Goal: Information Seeking & Learning: Learn about a topic

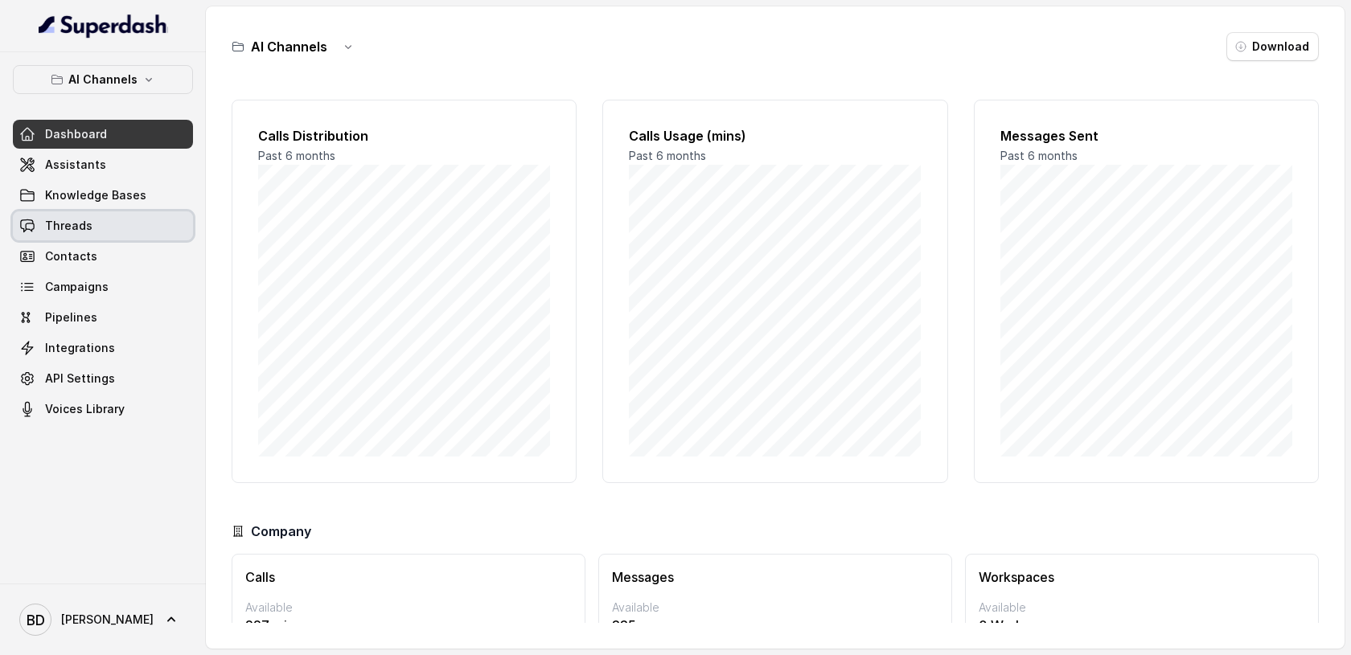
click at [67, 228] on span "Threads" at bounding box center [68, 226] width 47 height 16
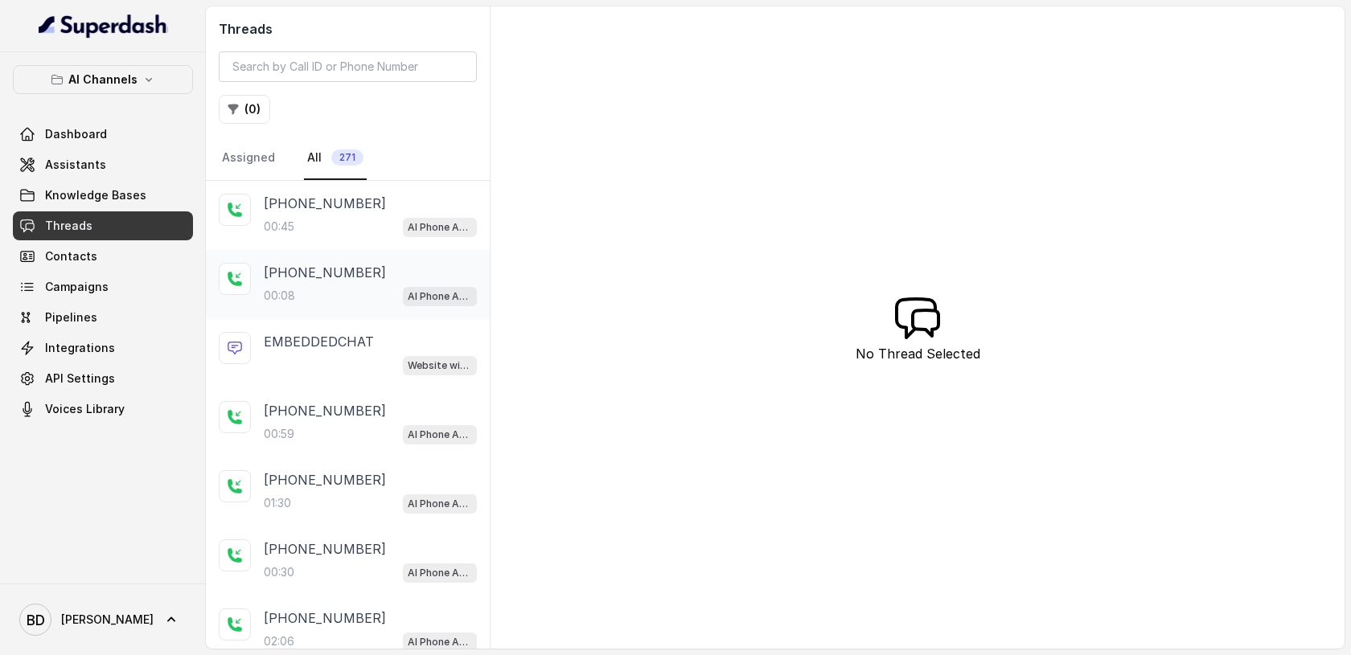
click at [285, 277] on p "[PHONE_NUMBER]" at bounding box center [325, 272] width 122 height 19
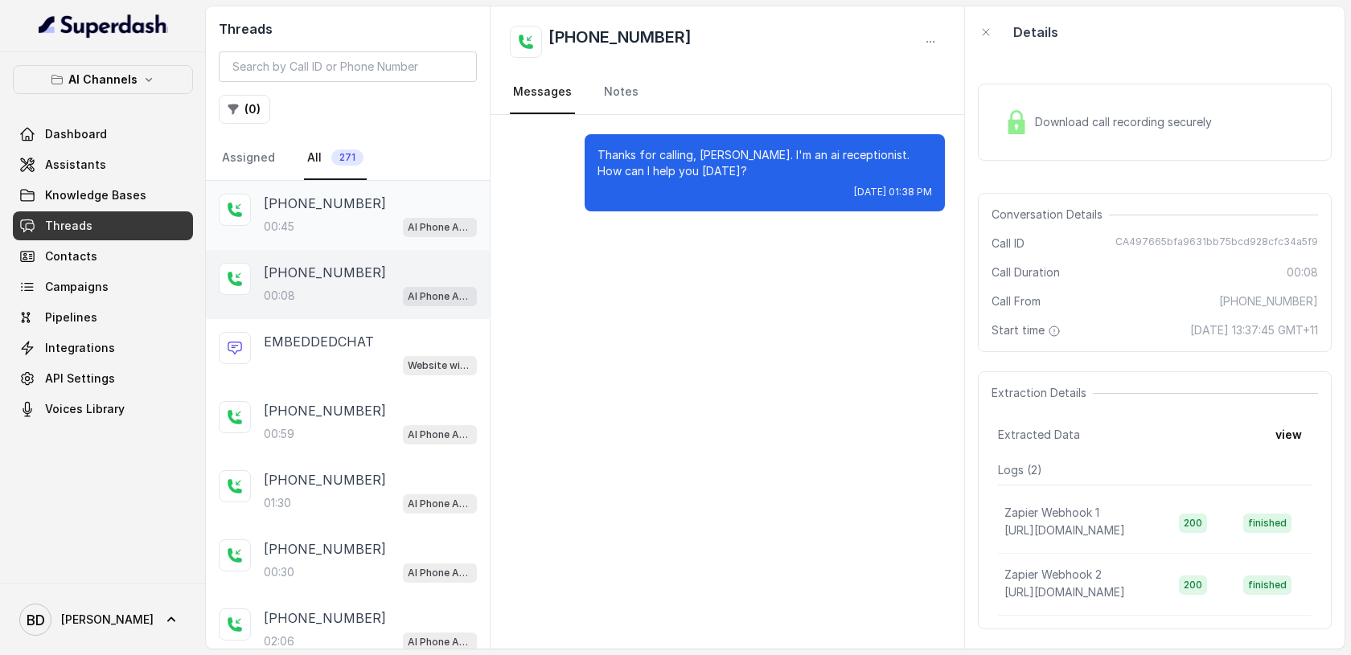
click at [292, 205] on p "[PHONE_NUMBER]" at bounding box center [325, 203] width 122 height 19
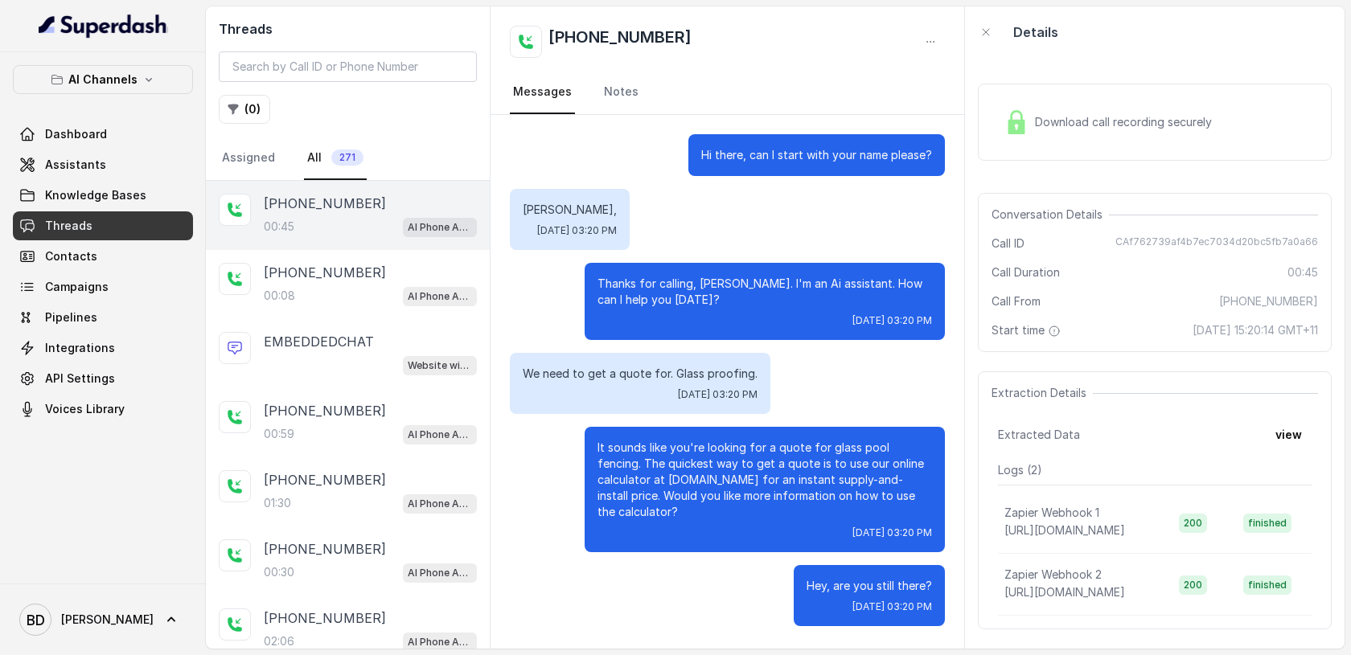
click at [1016, 126] on img at bounding box center [1016, 122] width 24 height 24
